Goal: Task Accomplishment & Management: Complete application form

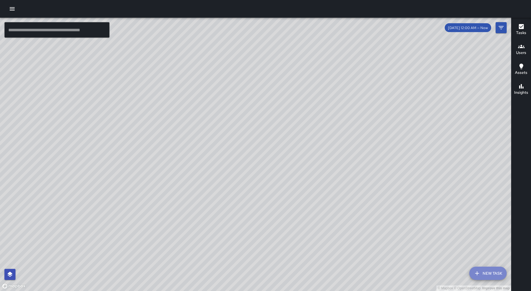
drag, startPoint x: 492, startPoint y: 274, endPoint x: 496, endPoint y: 271, distance: 4.4
click at [493, 274] on button "New Task" at bounding box center [488, 273] width 37 height 13
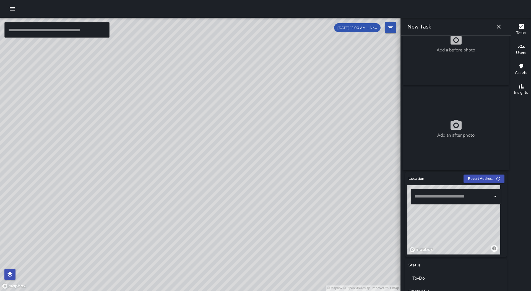
scroll to position [138, 0]
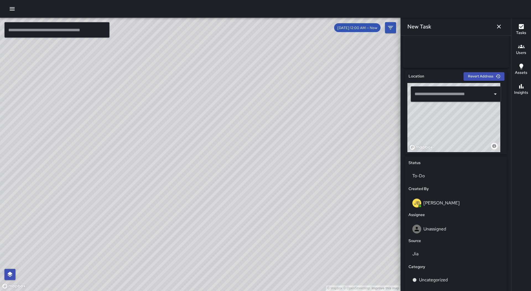
click at [443, 97] on input "text" at bounding box center [451, 94] width 77 height 11
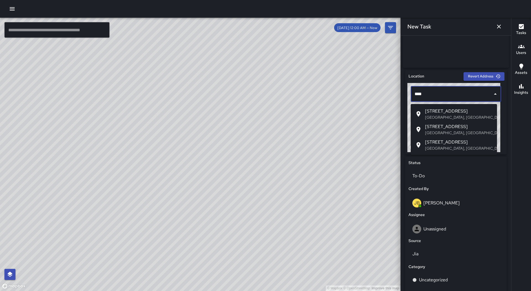
click at [477, 109] on span "[STREET_ADDRESS]" at bounding box center [459, 111] width 68 height 7
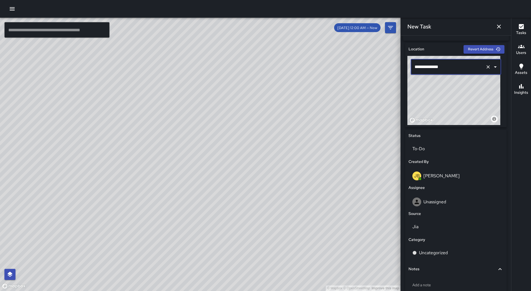
scroll to position [202, 0]
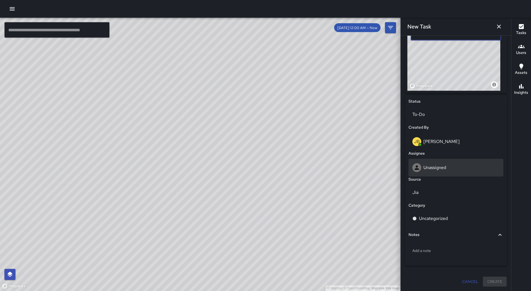
type input "**********"
click at [444, 164] on div "Unassigned" at bounding box center [456, 167] width 87 height 9
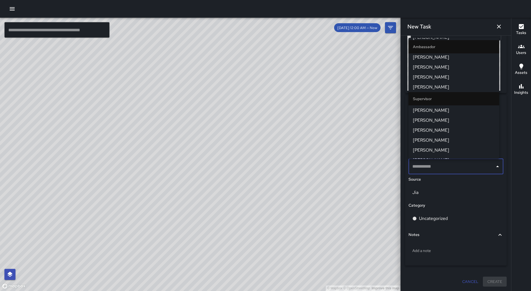
scroll to position [194, 0]
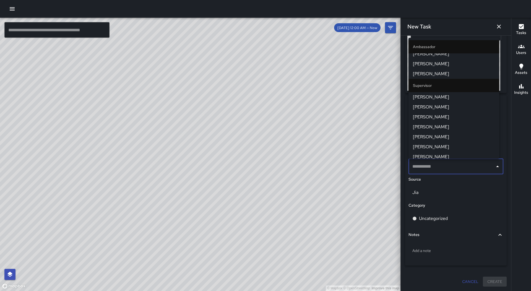
click at [441, 76] on span "[PERSON_NAME]" at bounding box center [454, 74] width 82 height 7
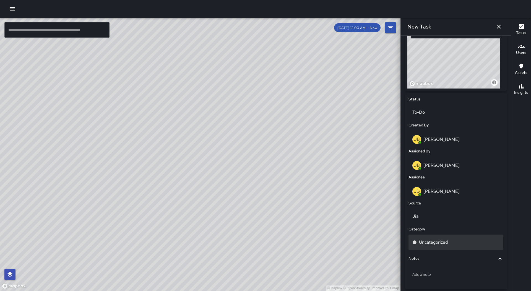
click at [457, 246] on div "Uncategorized" at bounding box center [456, 242] width 87 height 7
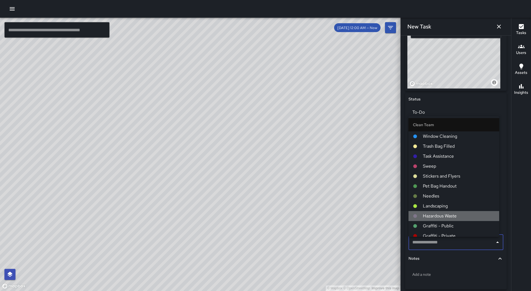
click at [456, 220] on li "Hazardous Waste" at bounding box center [454, 216] width 91 height 10
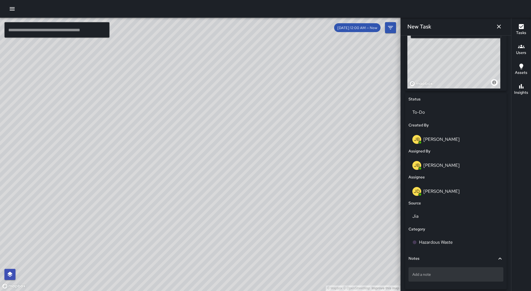
scroll to position [228, 0]
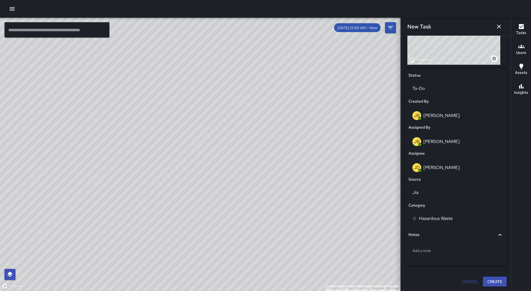
click at [487, 276] on div "Cancel Create" at bounding box center [456, 282] width 106 height 15
click at [487, 279] on button "Create" at bounding box center [495, 282] width 24 height 10
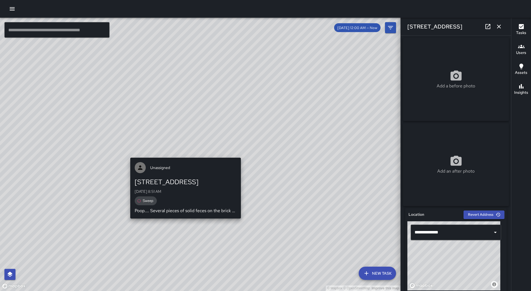
click at [185, 153] on div "© Mapbox © OpenStreetMap Improve this map Unassigned [STREET_ADDRESS][DATE] 8:5…" at bounding box center [200, 154] width 401 height 273
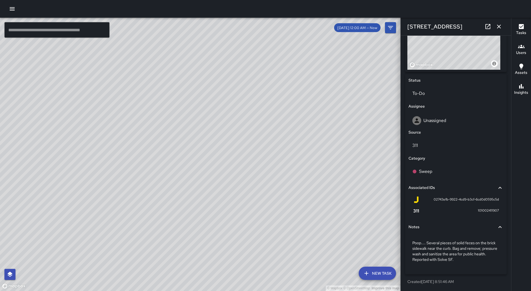
scroll to position [223, 0]
click at [446, 121] on p "Unassigned" at bounding box center [435, 121] width 23 height 6
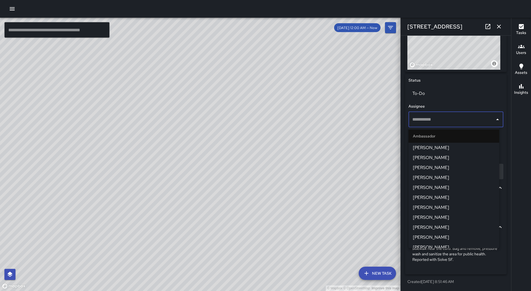
click at [441, 169] on span "[PERSON_NAME]" at bounding box center [454, 167] width 82 height 7
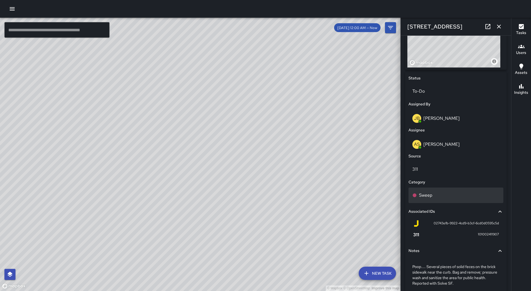
click at [442, 194] on div "Sweep" at bounding box center [456, 195] width 87 height 7
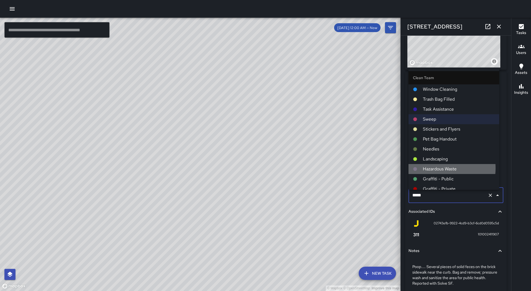
click at [439, 168] on span "Hazardous Waste" at bounding box center [459, 169] width 72 height 7
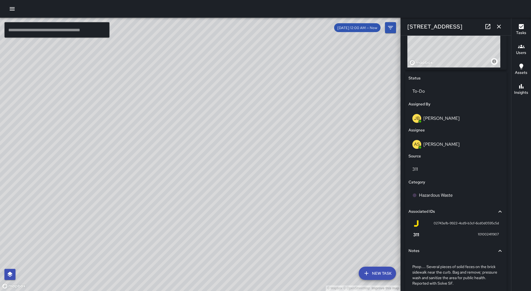
click at [500, 26] on icon "button" at bounding box center [499, 27] width 4 height 4
